Goal: Task Accomplishment & Management: Use online tool/utility

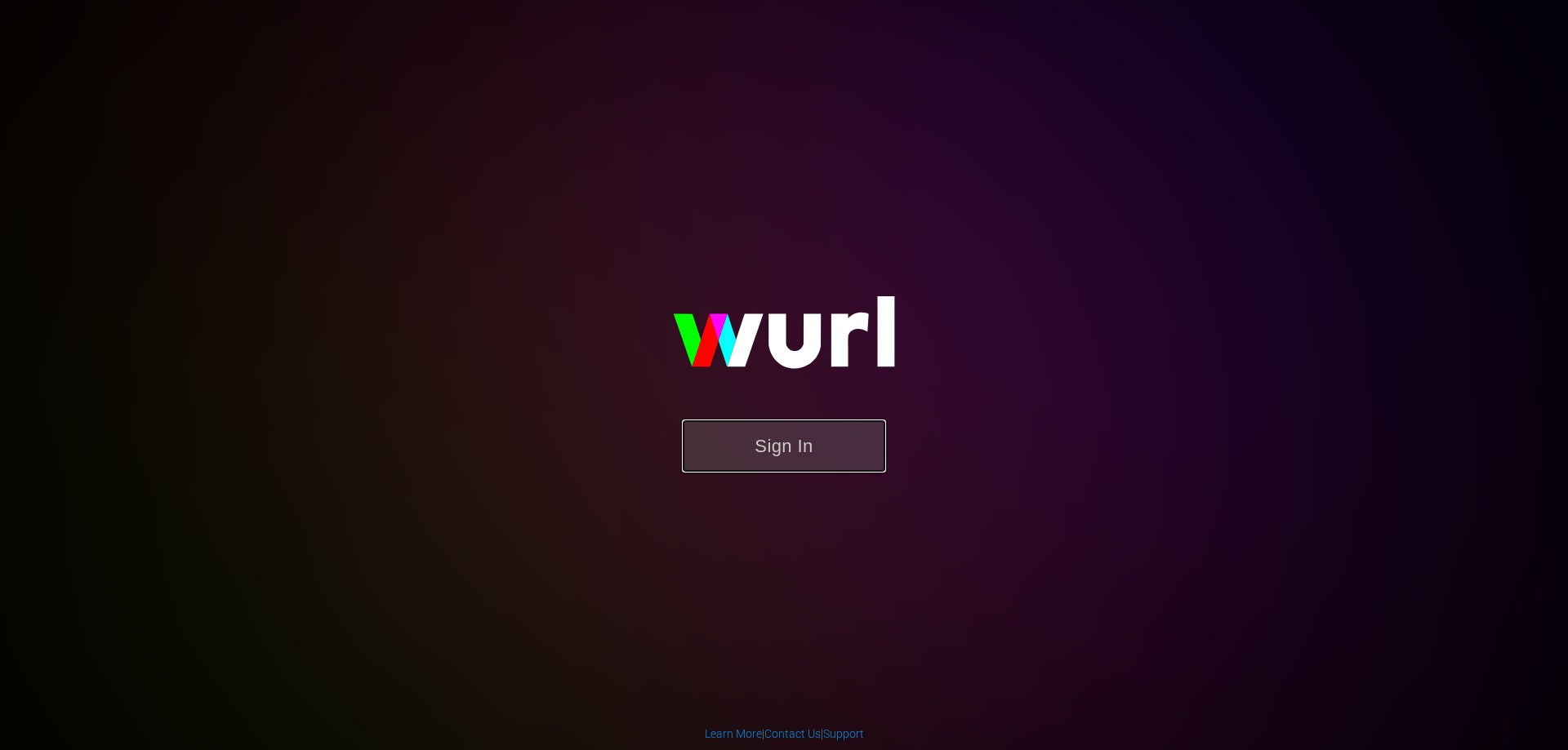
click at [778, 456] on button "Sign In" at bounding box center [784, 446] width 204 height 53
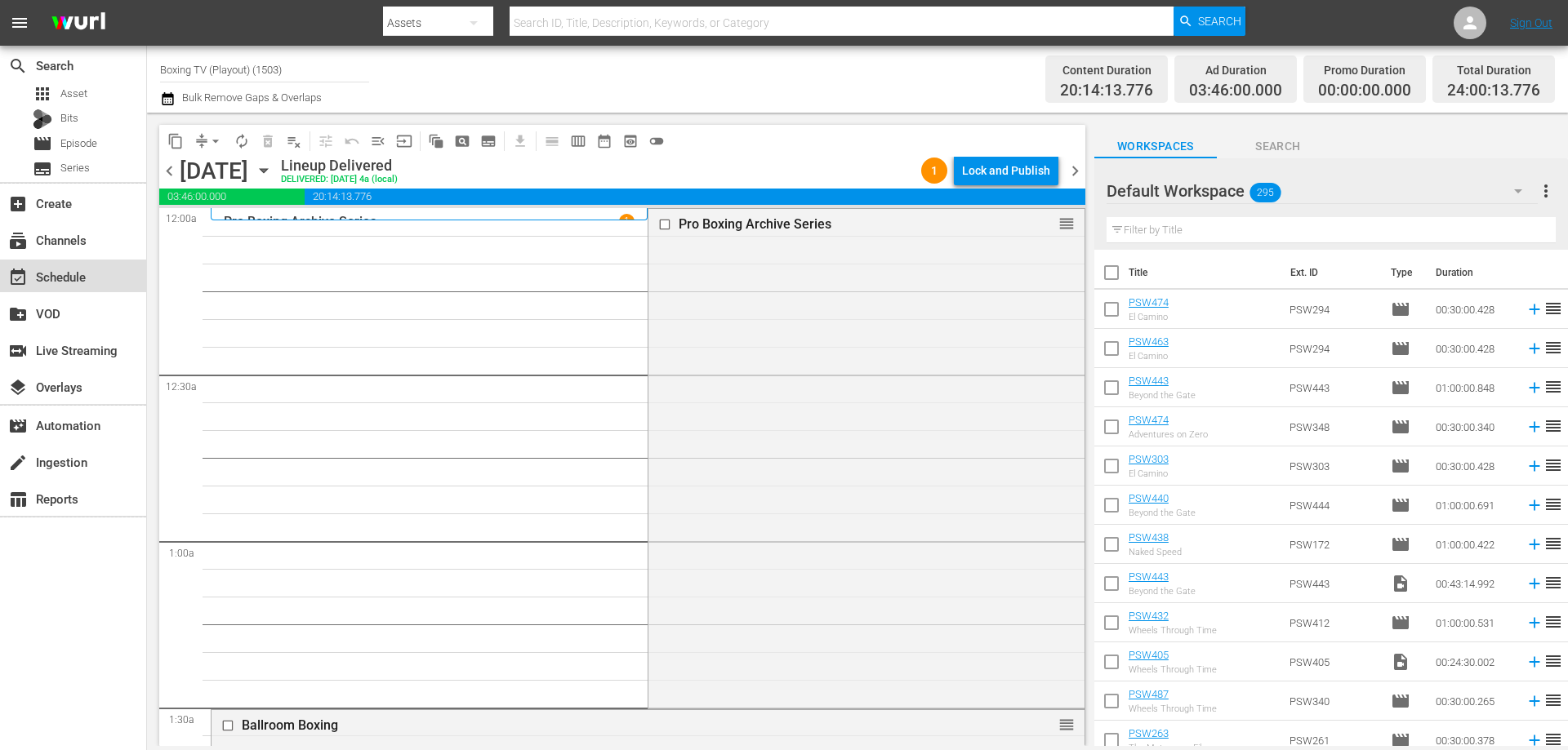
click at [53, 281] on div "event_available Schedule" at bounding box center [45, 274] width 92 height 15
click at [82, 348] on div "switch_video Live Streaming" at bounding box center [45, 347] width 92 height 15
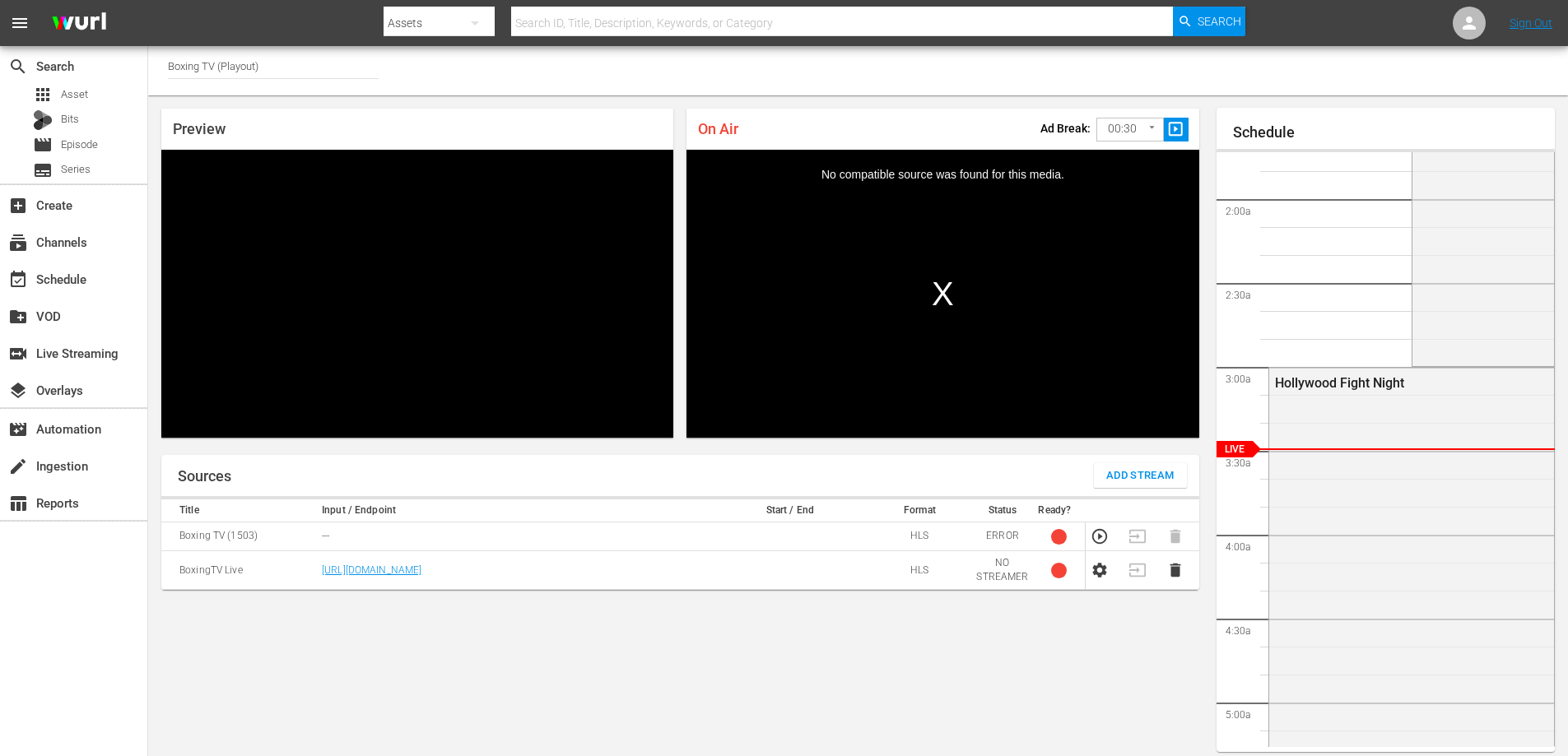
click at [225, 66] on input "Boxing TV (Playout)" at bounding box center [273, 65] width 210 height 40
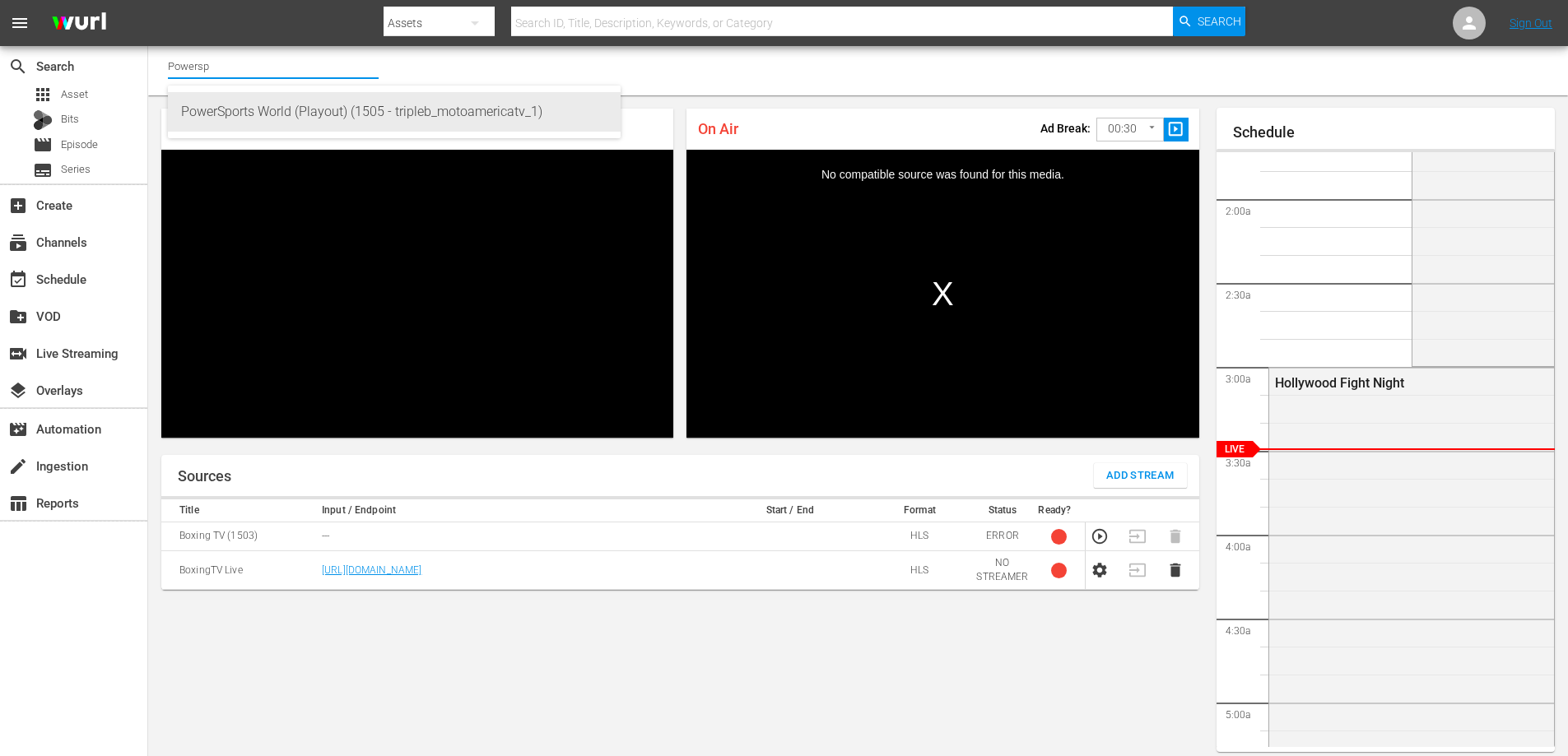
click at [238, 118] on div "PowerSports World (Playout) (1505 - tripleb_motoamericatv_1)" at bounding box center [394, 112] width 426 height 40
type input "PowerSports World (Playout) (1505 - tripleb_motoamericatv_1)"
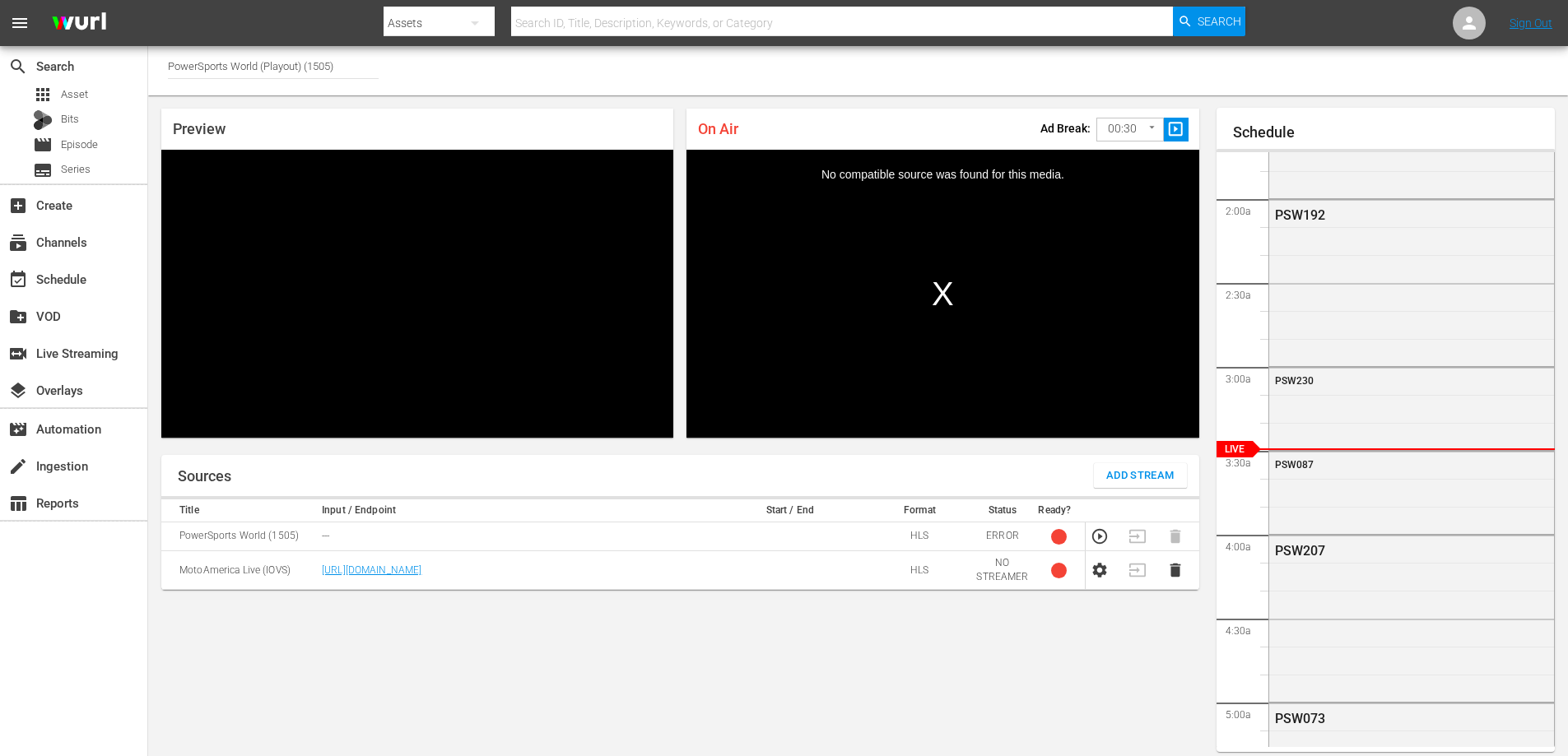
click at [309, 70] on input "PowerSports World (Playout) (1505)" at bounding box center [273, 65] width 210 height 40
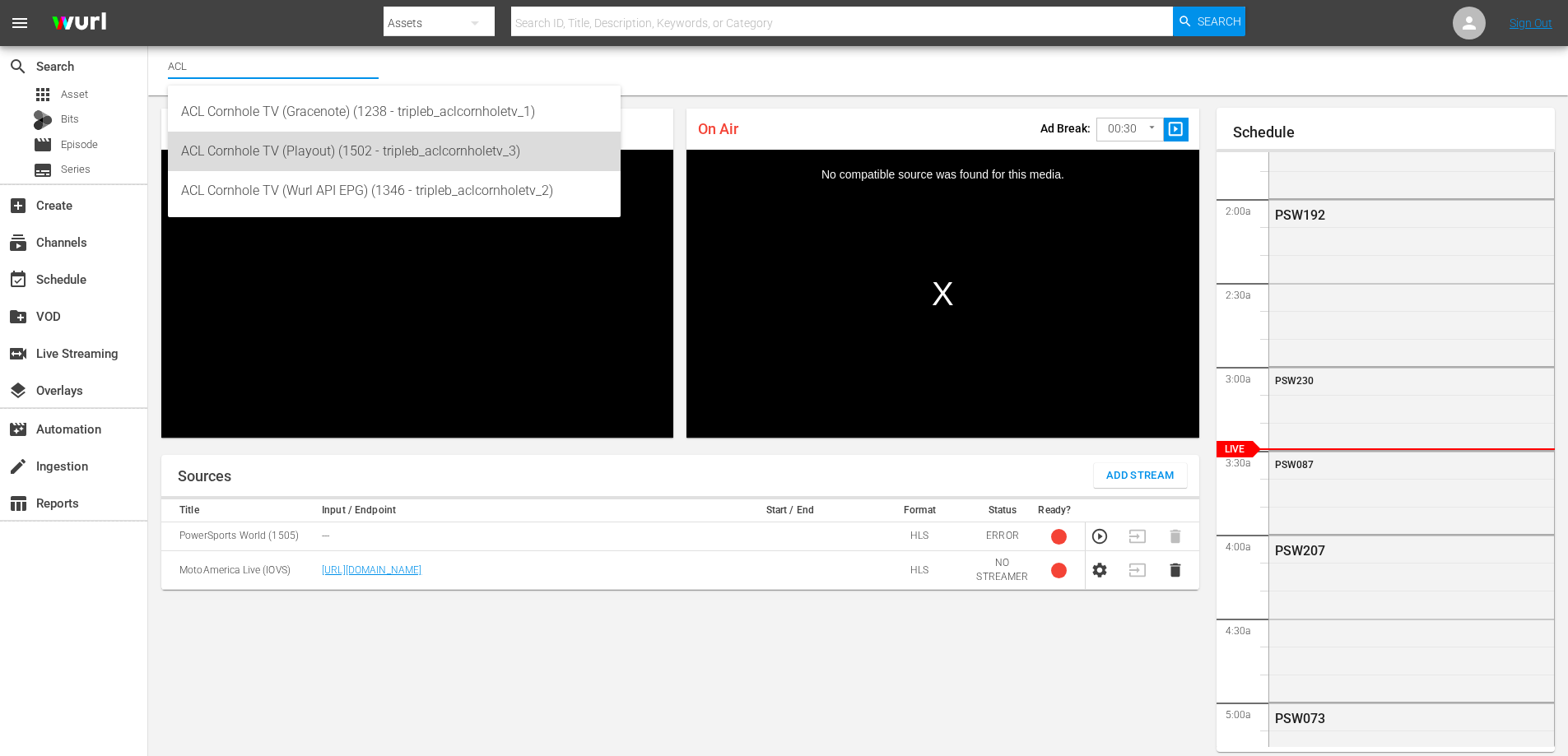
click at [209, 143] on div "ACL Cornhole TV (Playout) (1502 - tripleb_aclcornholetv_3)" at bounding box center [394, 151] width 426 height 40
type input "ACL Cornhole TV (Playout) (1502 - tripleb_aclcornholetv_3)"
